Goal: Information Seeking & Learning: Understand process/instructions

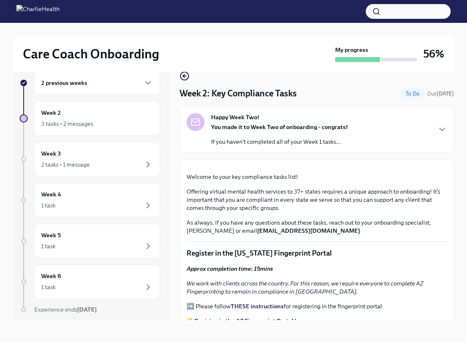
scroll to position [205, 0]
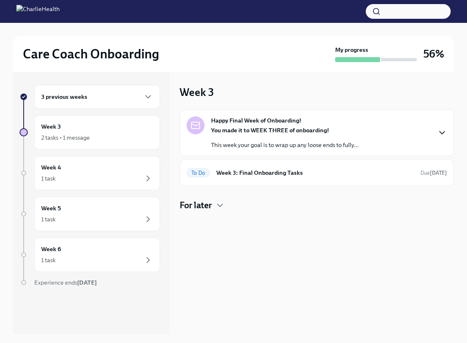
click at [444, 132] on icon "button" at bounding box center [442, 133] width 5 height 2
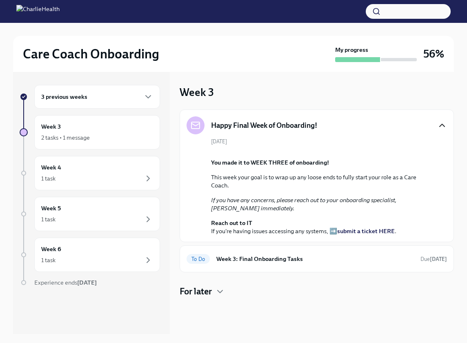
scroll to position [75, 0]
click at [226, 298] on div "For later" at bounding box center [317, 292] width 274 height 12
click at [92, 130] on div "Week 3 2 tasks • 1 message" at bounding box center [97, 132] width 112 height 20
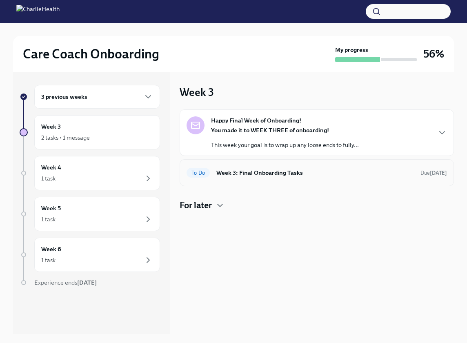
click at [254, 173] on h6 "Week 3: Final Onboarding Tasks" at bounding box center [315, 172] width 198 height 9
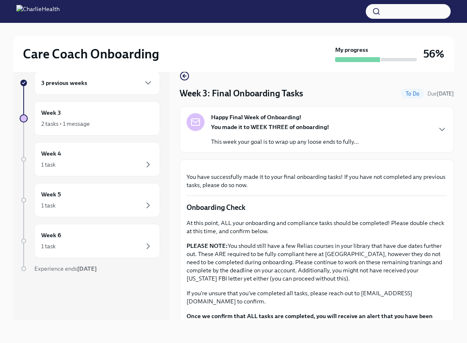
scroll to position [14, 0]
click at [392, 143] on div "Happy Final Week of Onboarding! You made it to WEEK THREE of onboarding! This w…" at bounding box center [317, 129] width 261 height 33
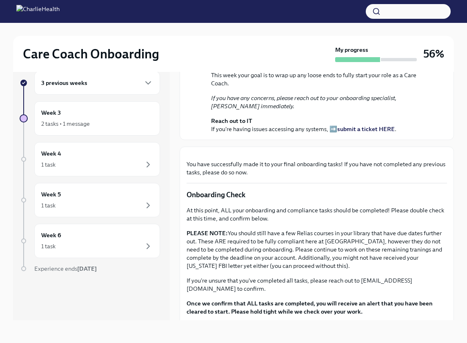
scroll to position [105, 0]
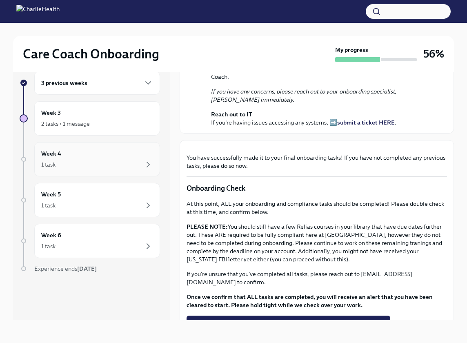
click at [117, 156] on div "Week 4 1 task" at bounding box center [97, 159] width 112 height 20
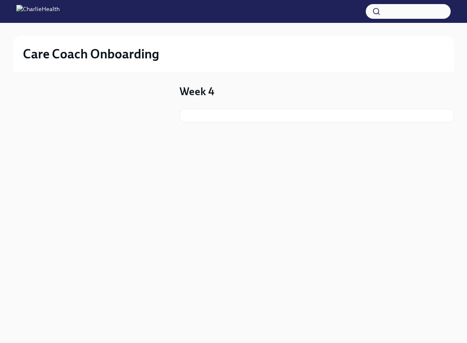
scroll to position [1, 0]
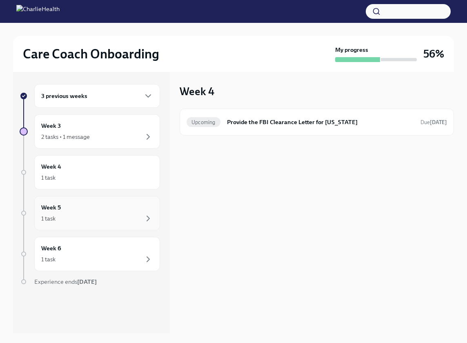
click at [94, 208] on div "Week 5 1 task" at bounding box center [97, 213] width 112 height 20
click at [83, 254] on div "1 task" at bounding box center [97, 259] width 112 height 10
click at [113, 97] on div "3 previous weeks" at bounding box center [97, 96] width 112 height 10
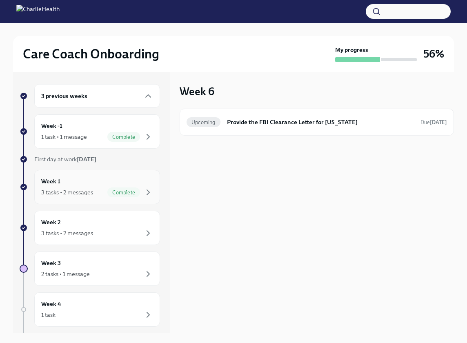
click at [86, 181] on div "Week 1 3 tasks • 2 messages Complete" at bounding box center [97, 187] width 112 height 20
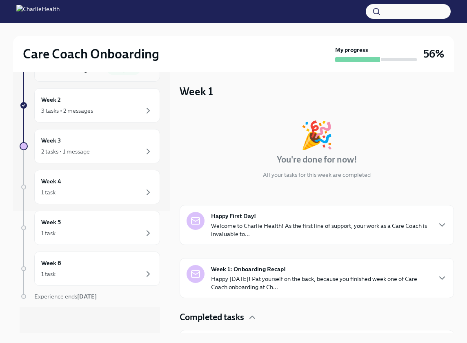
scroll to position [123, 0]
click at [274, 231] on p "Welcome to Charlie Health! As the first line of support, your work as a Care Co…" at bounding box center [321, 230] width 220 height 16
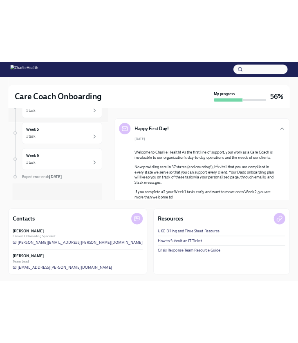
scroll to position [117, 0]
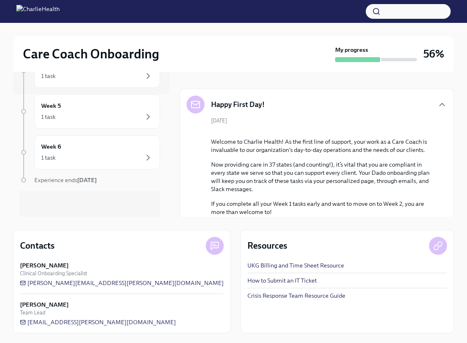
click at [322, 265] on link "UKG Billing and Time Sheet Resource" at bounding box center [296, 265] width 97 height 8
click at [105, 281] on span "[PERSON_NAME][EMAIL_ADDRESS][PERSON_NAME][DOMAIN_NAME]" at bounding box center [122, 283] width 204 height 8
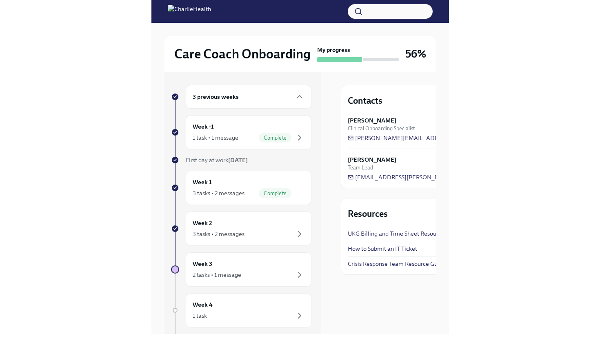
scroll to position [0, 0]
